Goal: Information Seeking & Learning: Learn about a topic

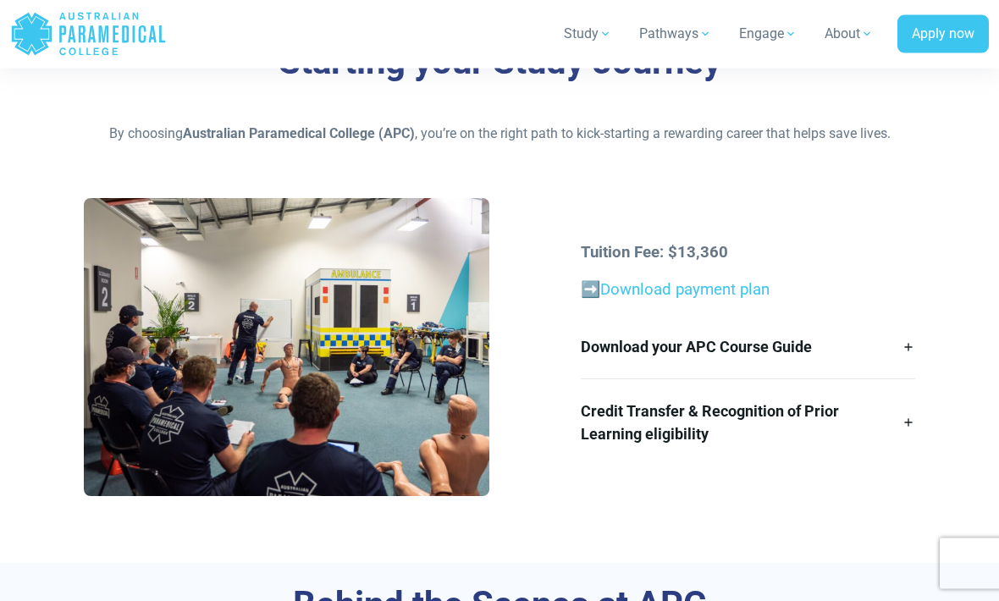
scroll to position [350, 0]
click at [902, 344] on link "Download your APC Course Guide" at bounding box center [748, 346] width 334 height 63
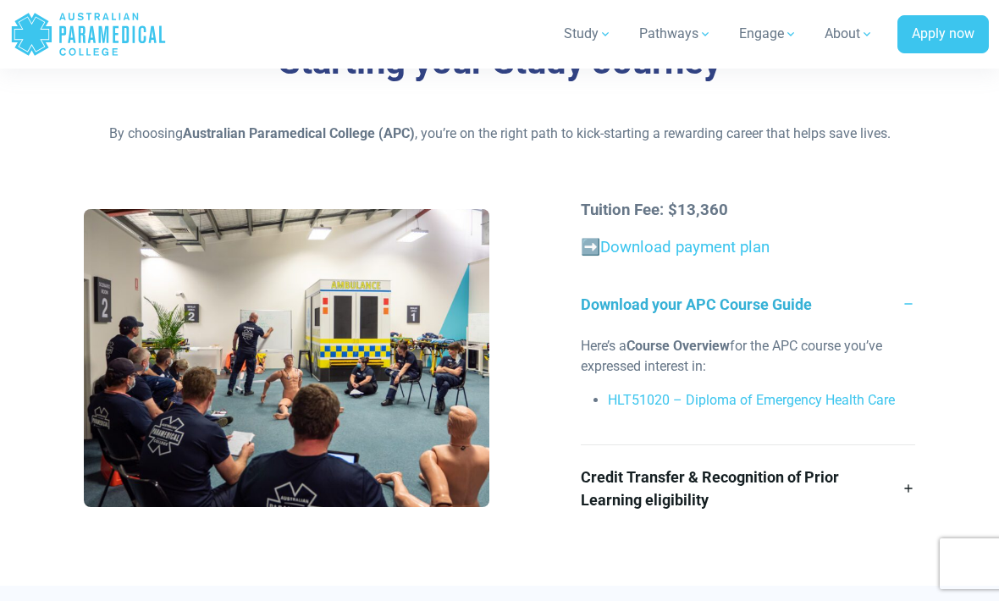
click at [854, 392] on link "HLT51020 – Diploma of Emergency Health Care" at bounding box center [751, 400] width 287 height 16
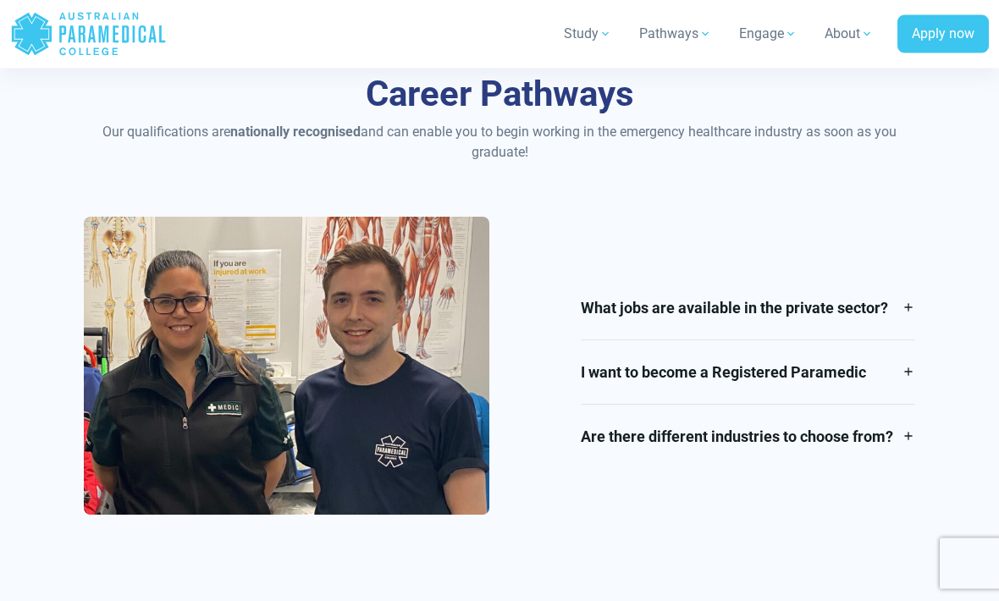
scroll to position [1904, 0]
click at [911, 373] on link "I want to become a Registered Paramedic" at bounding box center [748, 371] width 334 height 63
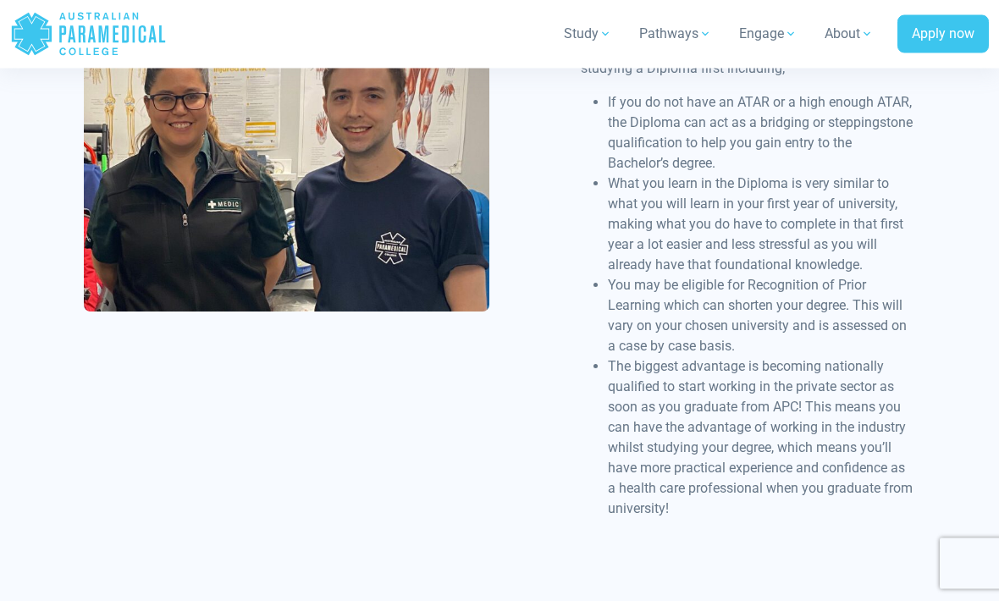
scroll to position [2469, 0]
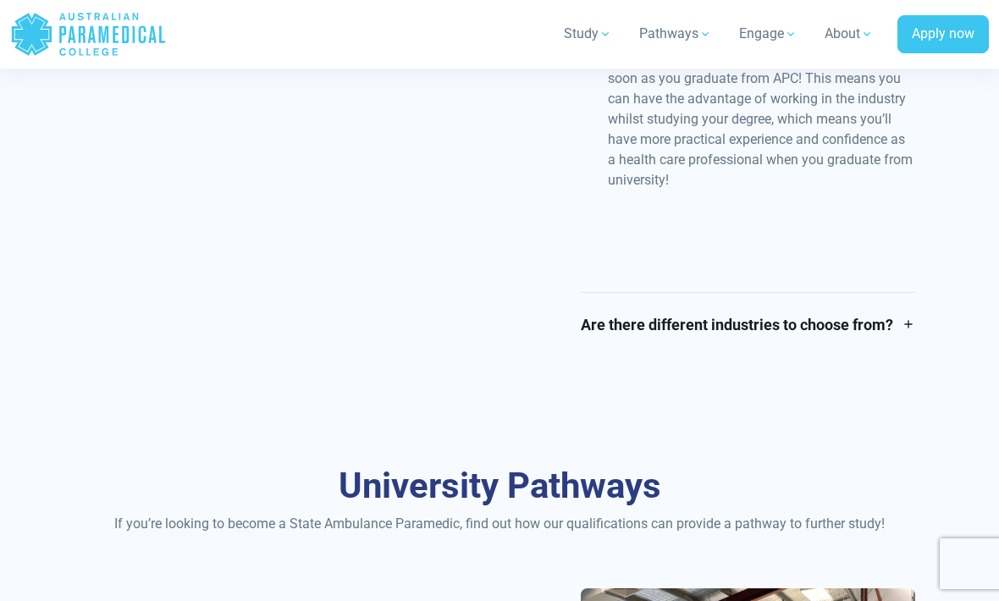
click at [889, 323] on link "Are there different industries to choose from?" at bounding box center [748, 324] width 334 height 63
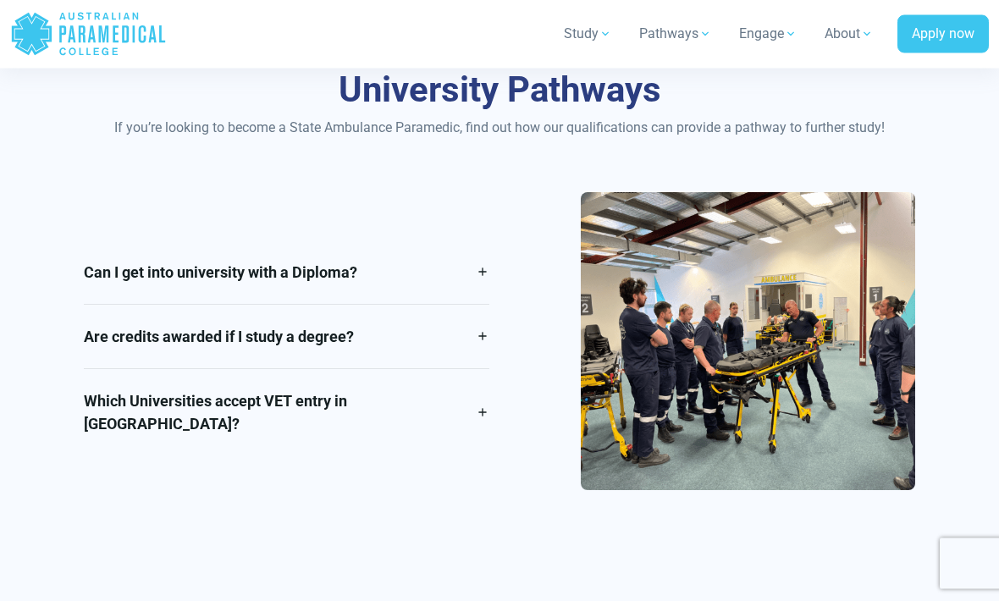
scroll to position [3145, 0]
click at [476, 415] on link "Which Universities accept VET entry in Australia?" at bounding box center [286, 412] width 405 height 86
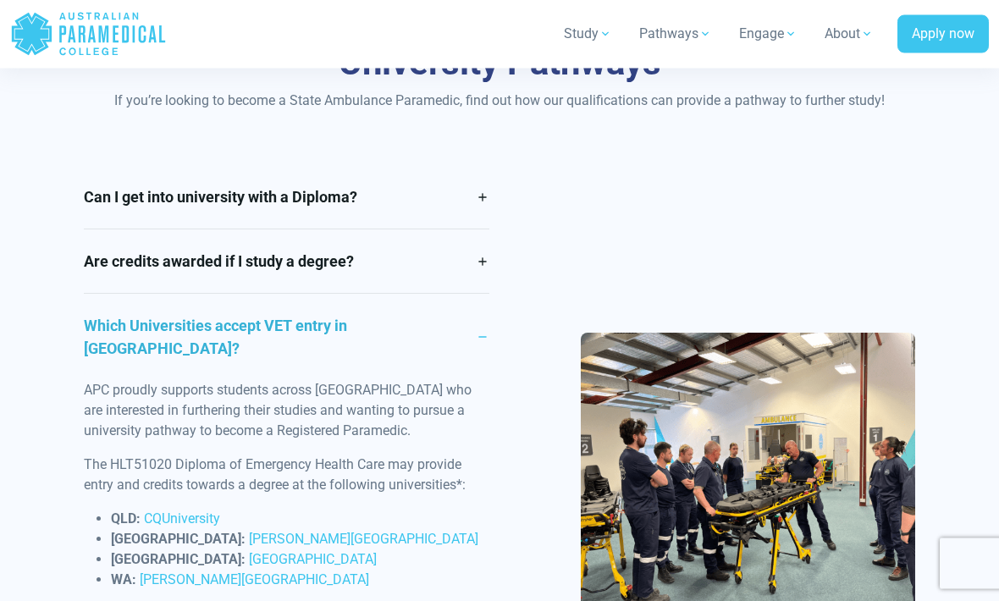
scroll to position [3172, 0]
click at [460, 250] on link "Are credits awarded if I study a degree?" at bounding box center [286, 260] width 405 height 63
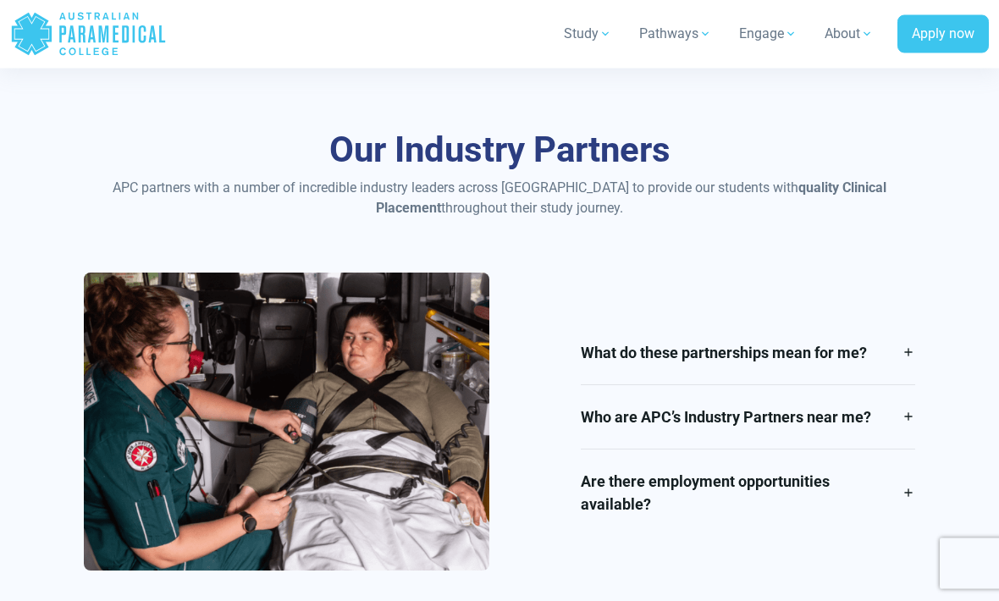
scroll to position [3685, 0]
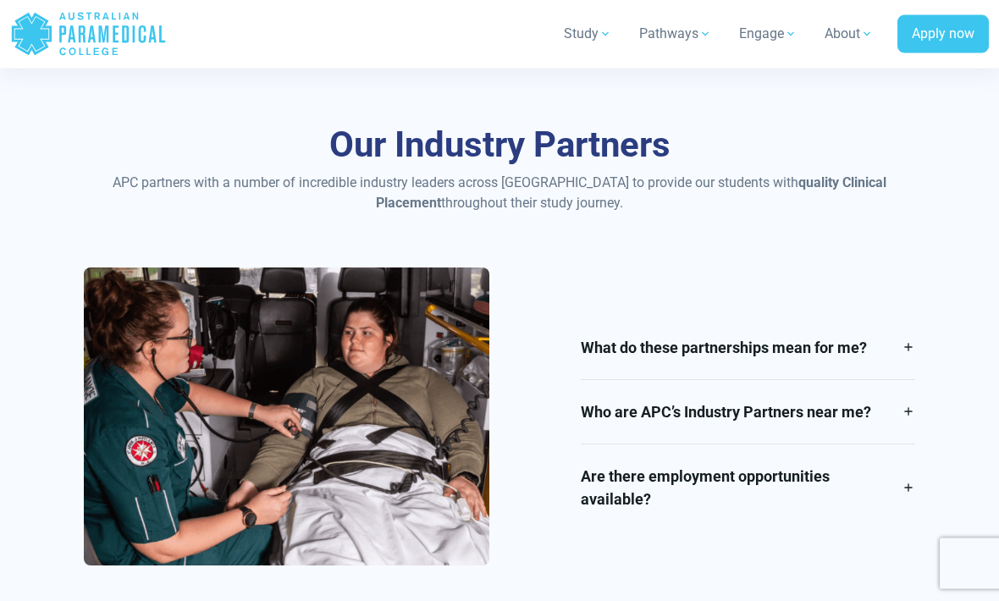
click at [913, 321] on link "What do these partnerships mean for me?" at bounding box center [748, 348] width 334 height 63
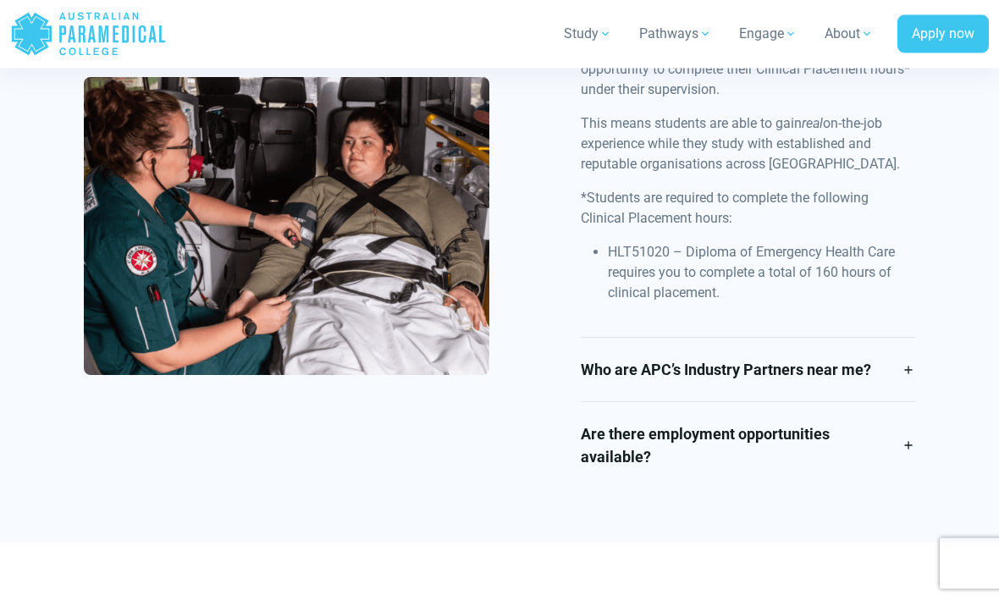
scroll to position [3978, 0]
click at [903, 412] on link "Are there employment opportunities available?" at bounding box center [748, 445] width 334 height 86
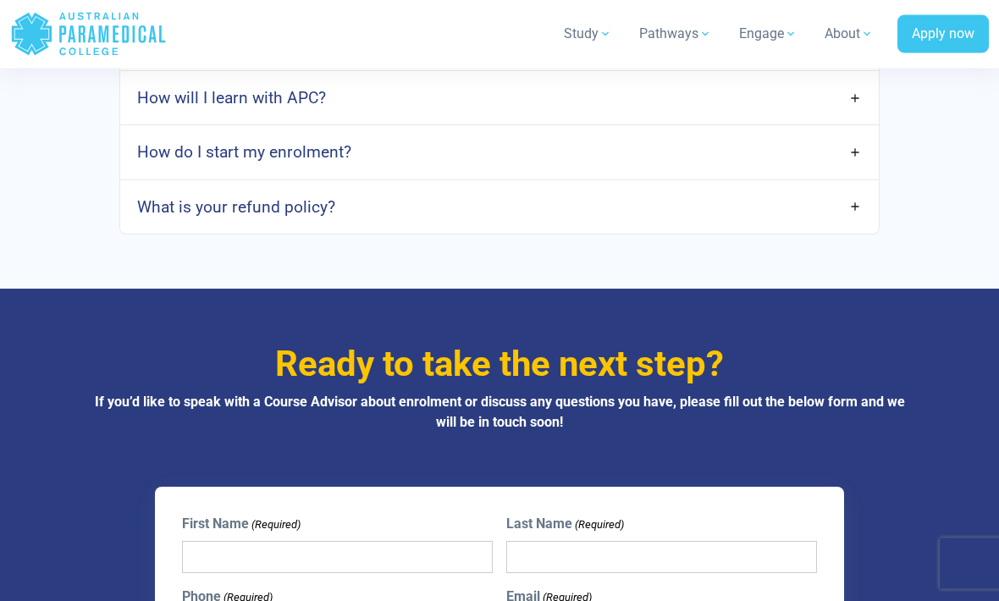
scroll to position [5492, 0]
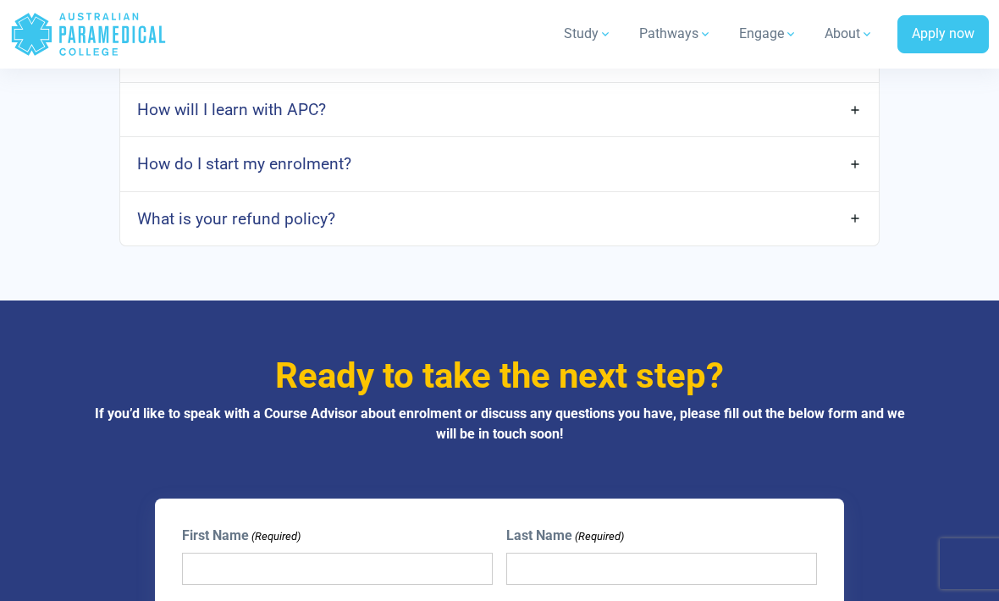
click at [862, 199] on link "What is your refund policy?" at bounding box center [499, 219] width 759 height 40
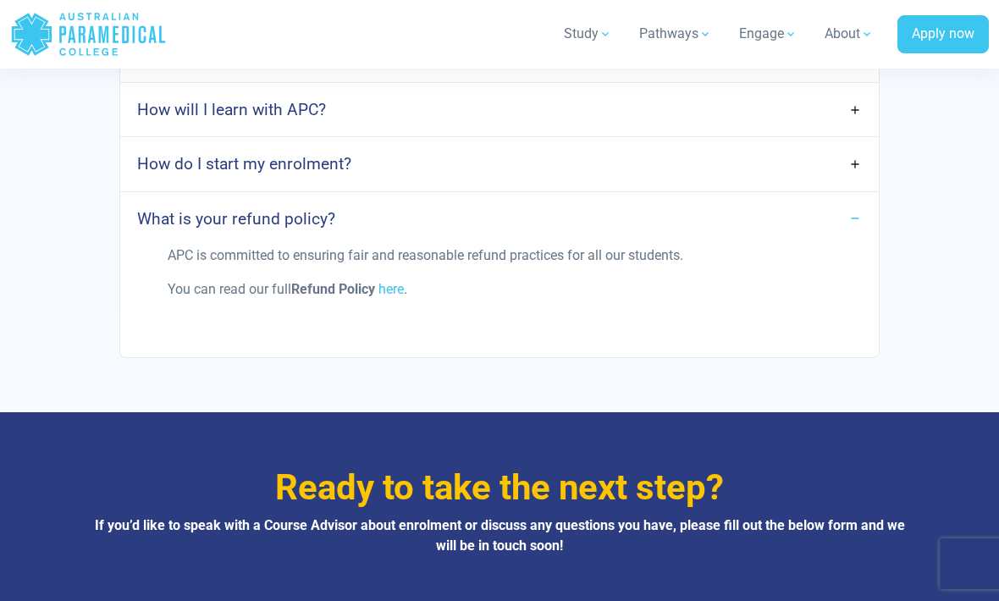
click at [837, 149] on link "How do I start my enrolment?" at bounding box center [499, 164] width 759 height 40
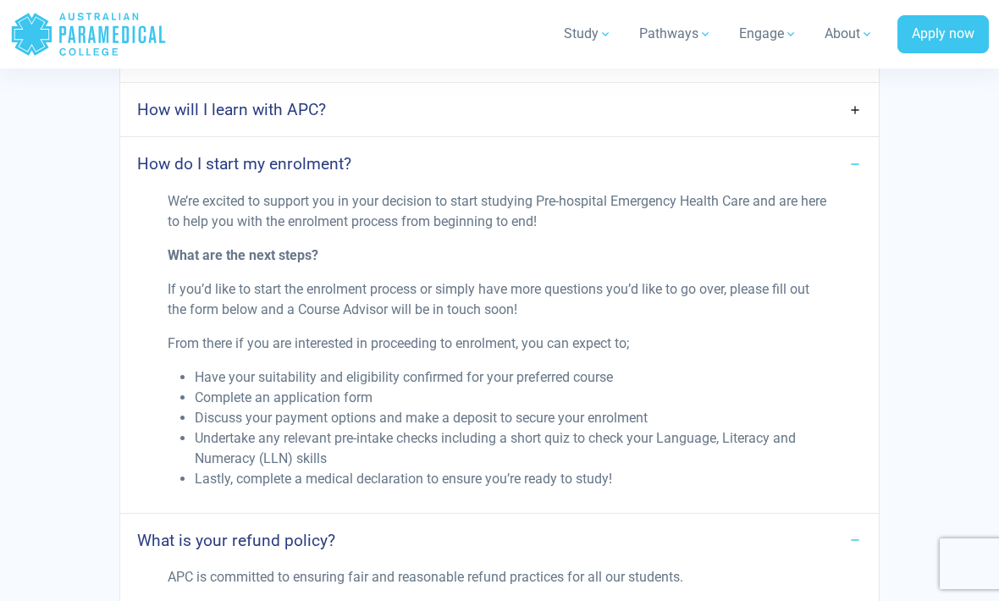
click at [848, 144] on link "How do I start my enrolment?" at bounding box center [499, 164] width 759 height 40
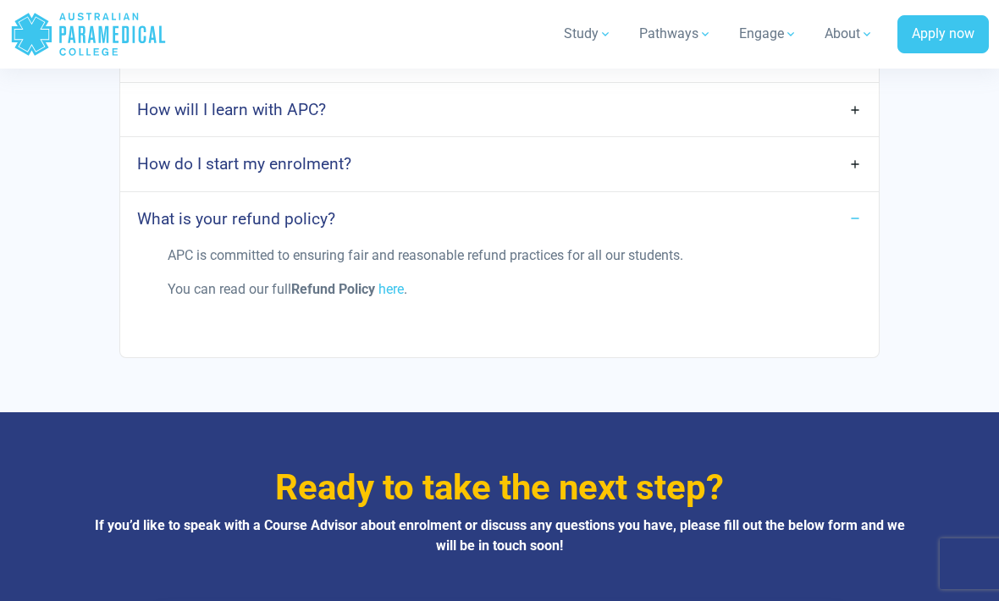
click at [850, 199] on link "What is your refund policy?" at bounding box center [499, 219] width 759 height 40
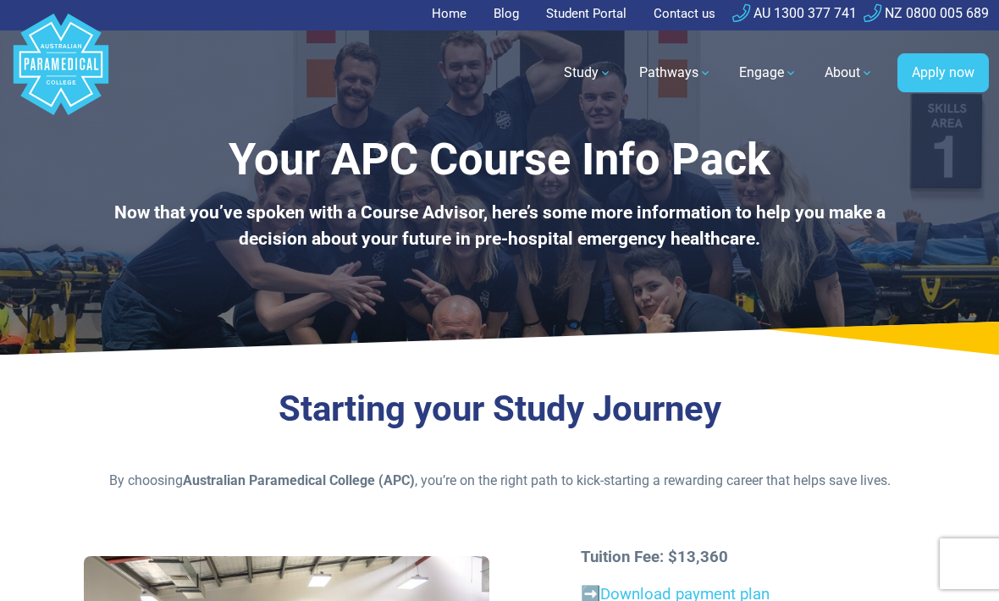
scroll to position [0, 0]
